Goal: Task Accomplishment & Management: Use online tool/utility

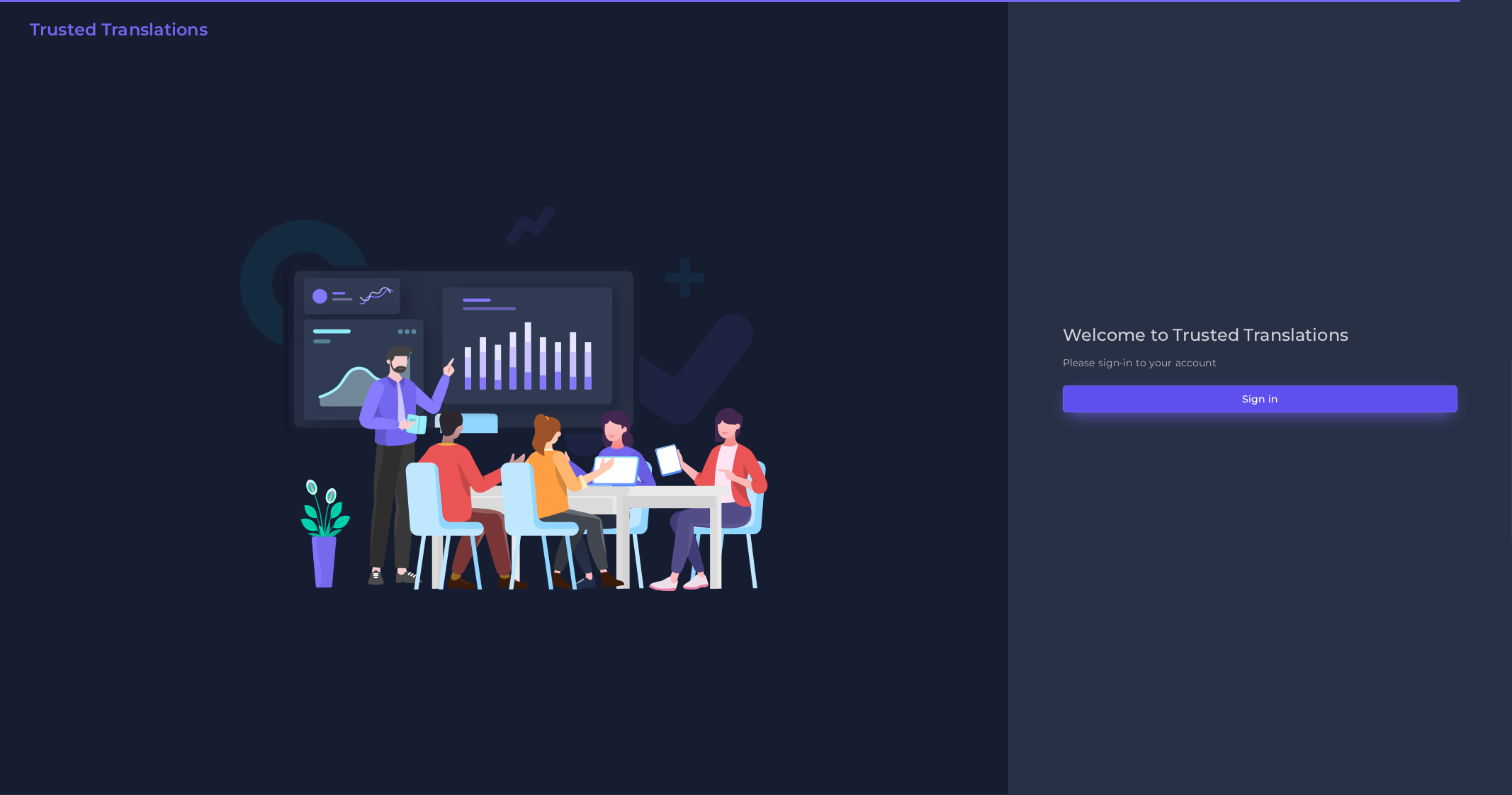
click at [1241, 400] on button "Sign in" at bounding box center [1260, 399] width 395 height 27
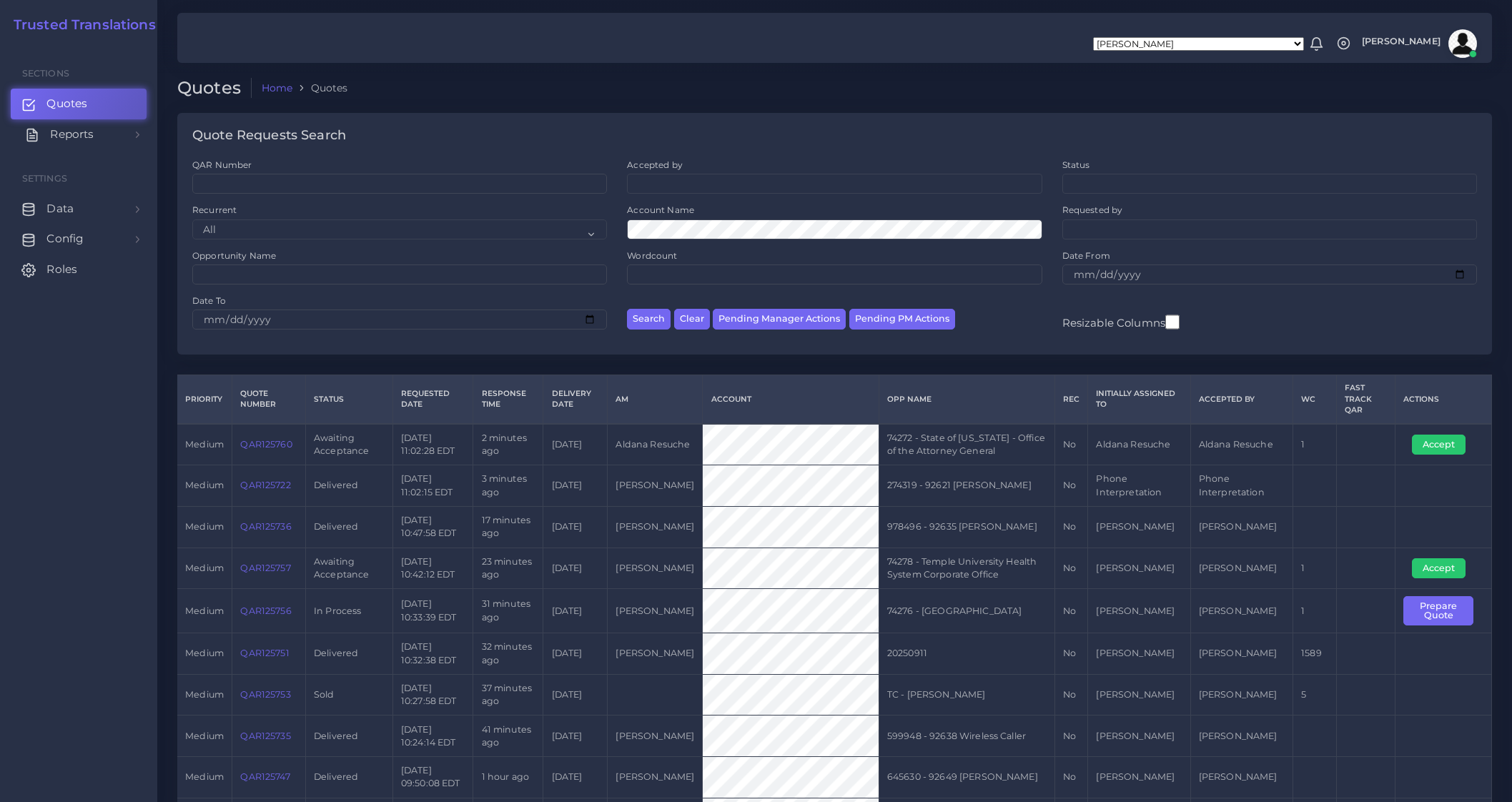
click at [64, 132] on span "Reports" at bounding box center [72, 135] width 43 height 16
click at [73, 200] on span "Campaigns" at bounding box center [83, 200] width 64 height 16
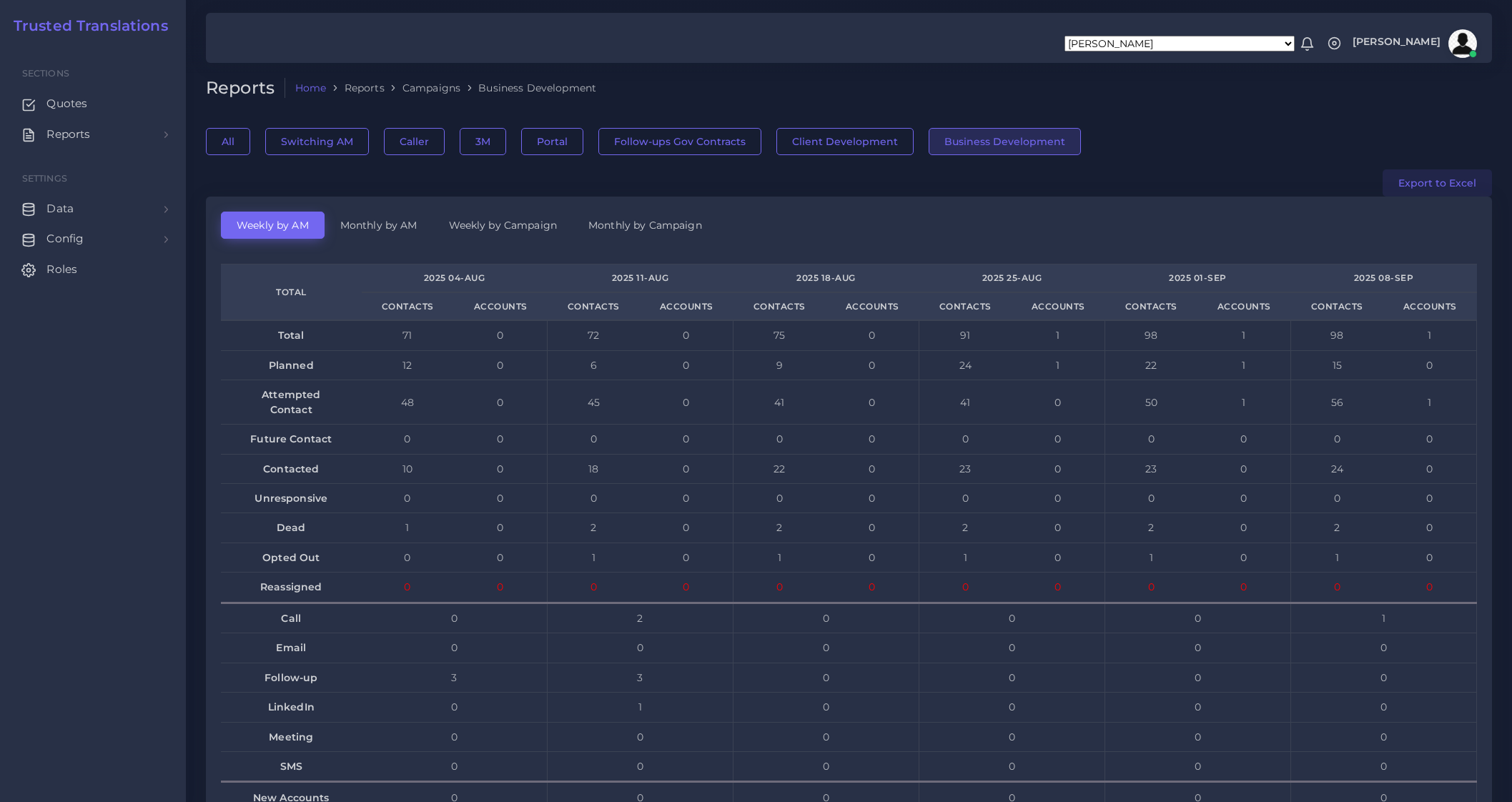
click at [1433, 180] on button "Export to Excel" at bounding box center [1437, 183] width 109 height 28
